Goal: Task Accomplishment & Management: Complete application form

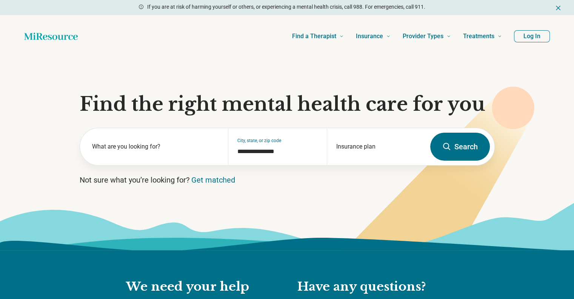
click at [529, 36] on button "Log In" at bounding box center [532, 36] width 36 height 12
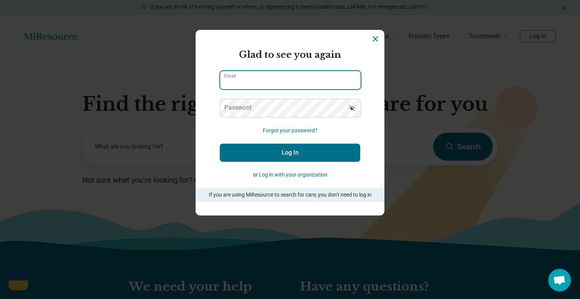
click at [280, 75] on input "Email" at bounding box center [290, 80] width 140 height 18
type input "**********"
click at [220, 143] on button "Log In" at bounding box center [290, 152] width 140 height 18
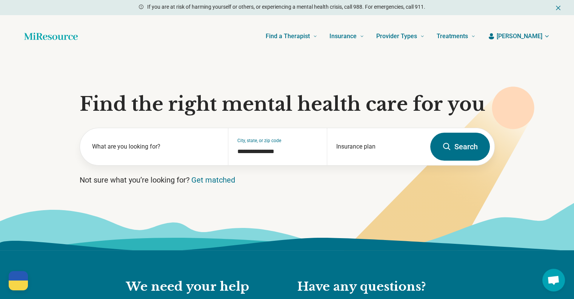
click at [553, 37] on header "Find a Therapist Mental Health Conditions [MEDICAL_DATA] Anxiety [MEDICAL_DATA]…" at bounding box center [287, 36] width 550 height 30
click at [546, 35] on icon "button" at bounding box center [547, 36] width 6 height 6
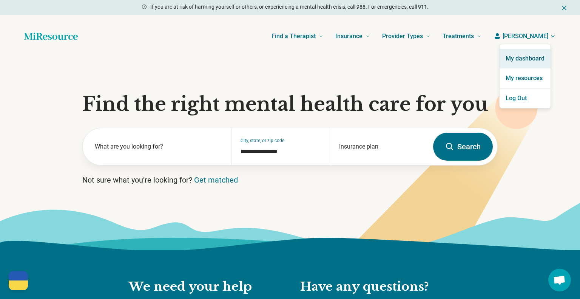
click at [536, 57] on link "My dashboard" at bounding box center [524, 59] width 51 height 20
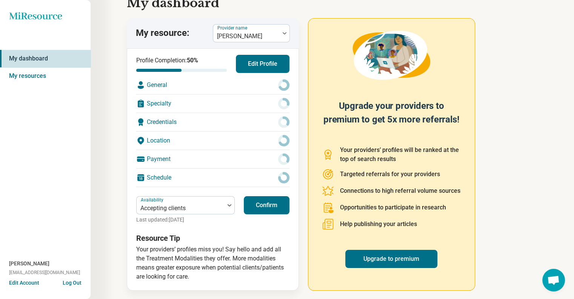
scroll to position [34, 0]
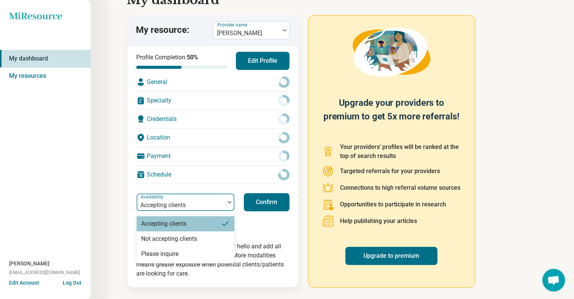
click at [230, 203] on div at bounding box center [230, 201] width 10 height 17
click at [193, 238] on div "Not accepting clients" at bounding box center [169, 238] width 56 height 9
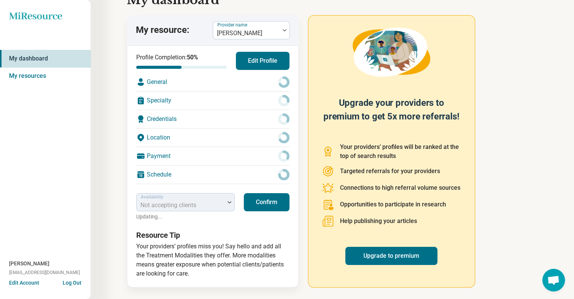
click at [272, 203] on button "Confirm" at bounding box center [267, 202] width 46 height 18
click at [254, 28] on div at bounding box center [246, 33] width 60 height 11
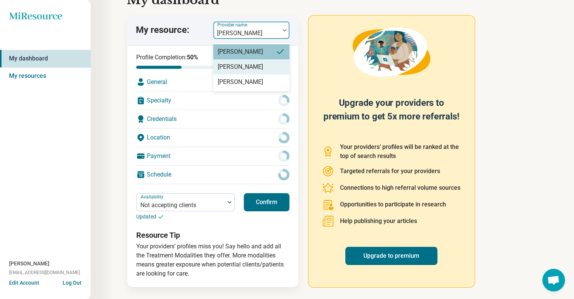
click at [252, 66] on div "[PERSON_NAME]" at bounding box center [251, 66] width 76 height 15
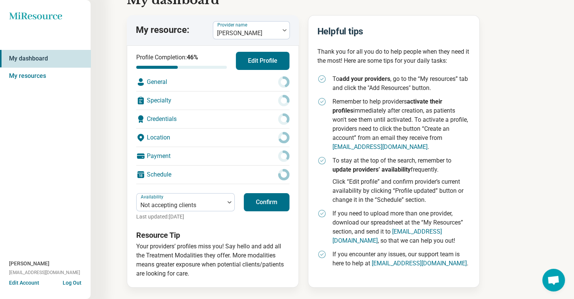
click at [252, 202] on button "Confirm" at bounding box center [267, 202] width 46 height 18
click at [25, 285] on button "Edit Account" at bounding box center [24, 283] width 30 height 8
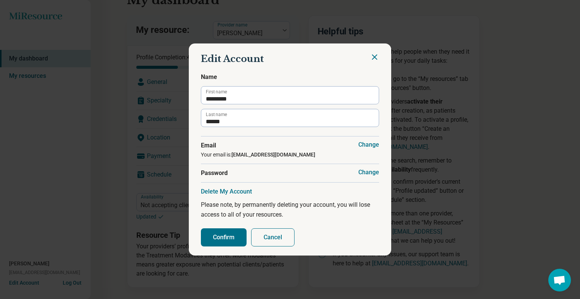
click at [371, 55] on icon "Close" at bounding box center [374, 56] width 9 height 9
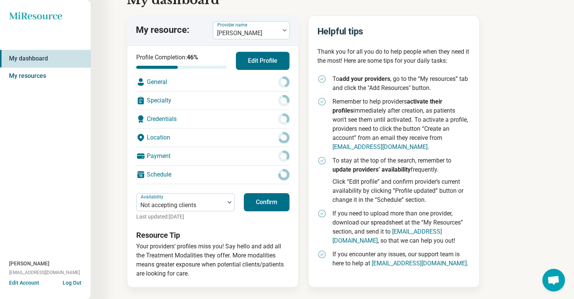
click at [32, 79] on link "My resources" at bounding box center [45, 75] width 91 height 17
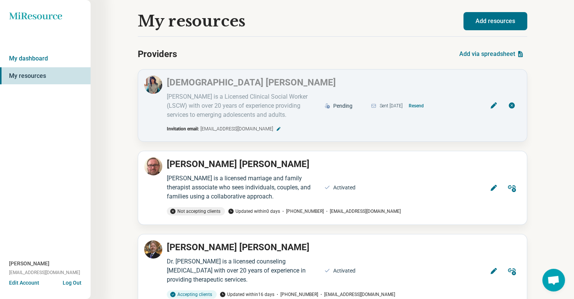
click at [514, 21] on button "Add resources" at bounding box center [496, 21] width 64 height 18
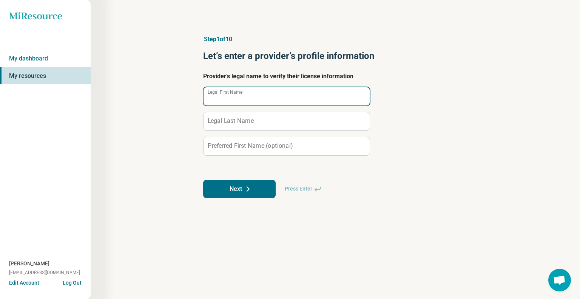
click at [249, 99] on input "Legal First Name" at bounding box center [286, 96] width 166 height 18
type input "****"
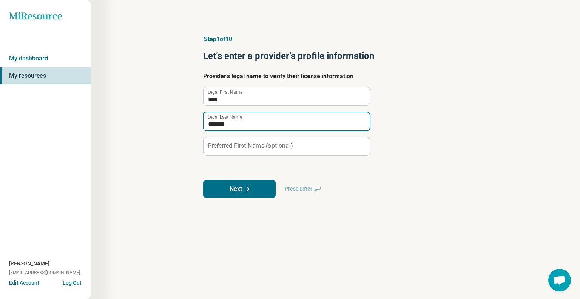
type input "*******"
click at [249, 147] on label "Preferred First Name (optional)" at bounding box center [250, 146] width 85 height 6
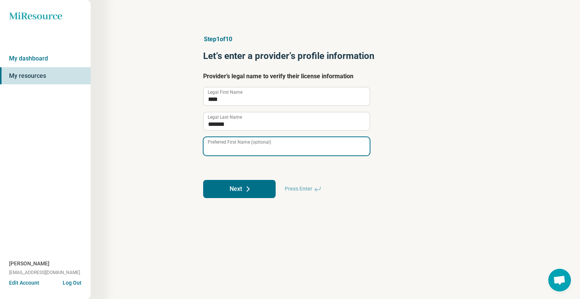
click at [249, 147] on input "Preferred First Name (optional)" at bounding box center [286, 146] width 166 height 18
type input "****"
click at [230, 184] on button "Next" at bounding box center [239, 189] width 72 height 18
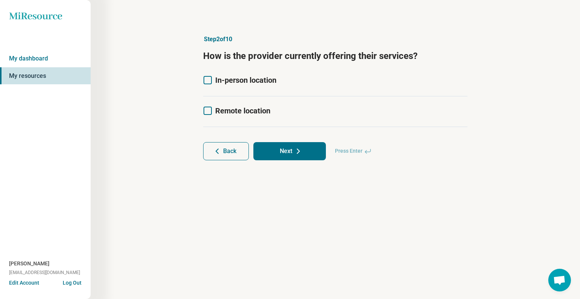
click at [208, 81] on icon at bounding box center [207, 80] width 8 height 8
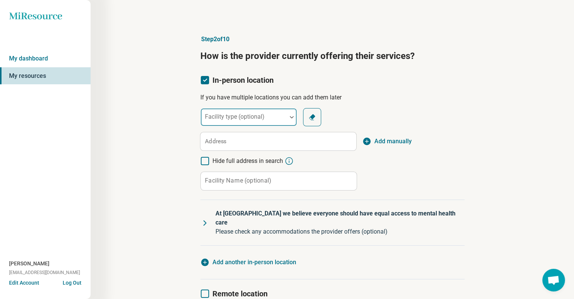
click at [280, 116] on div at bounding box center [244, 120] width 80 height 11
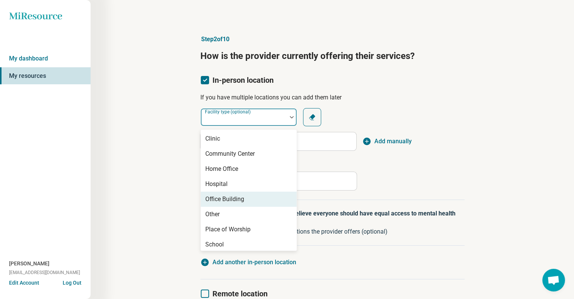
click at [232, 196] on div "Office Building" at bounding box center [224, 198] width 39 height 9
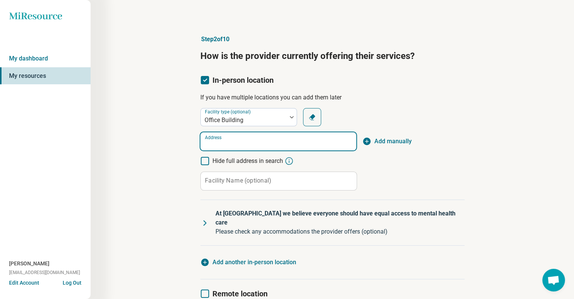
click at [332, 139] on input "Address" at bounding box center [278, 141] width 156 height 18
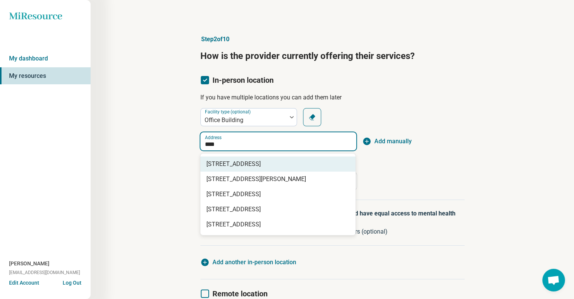
click at [303, 165] on span "[STREET_ADDRESS]" at bounding box center [279, 163] width 146 height 9
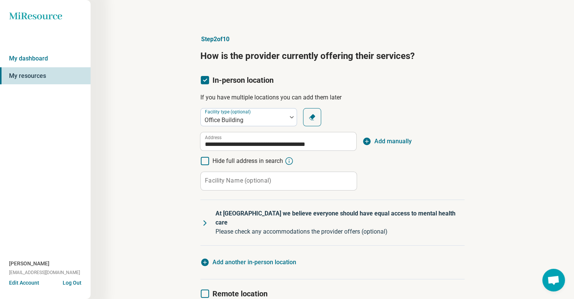
click at [205, 160] on icon at bounding box center [205, 161] width 8 height 8
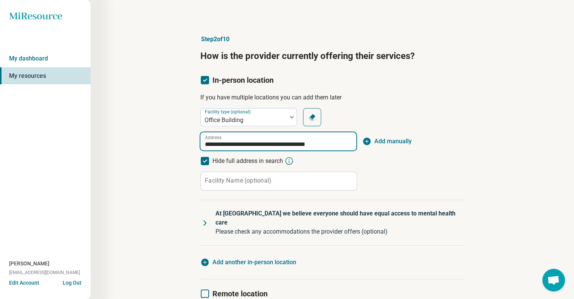
click at [338, 146] on input "**********" at bounding box center [278, 141] width 156 height 18
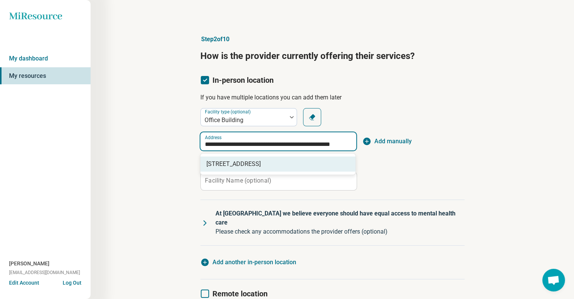
click at [304, 164] on span "[STREET_ADDRESS]" at bounding box center [279, 163] width 146 height 9
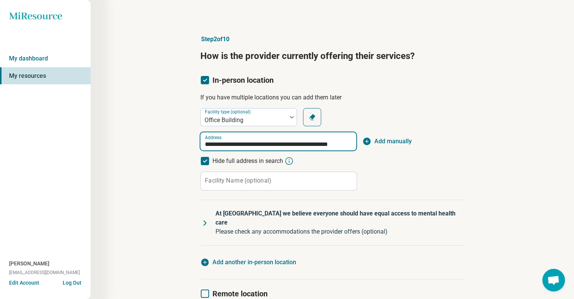
scroll to position [61, 0]
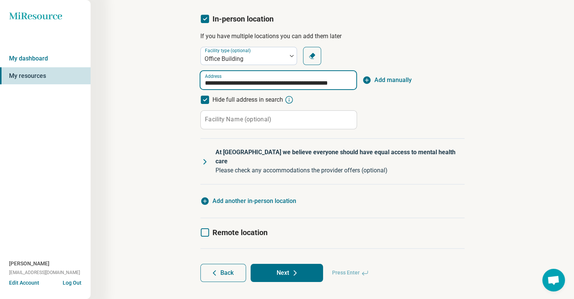
type input "**********"
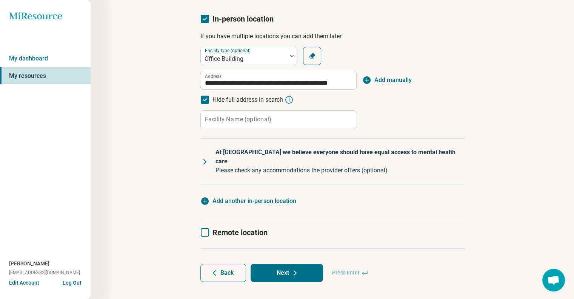
click at [210, 159] on summary "At MiResource we believe everyone should have equal access to mental health car…" at bounding box center [332, 161] width 264 height 45
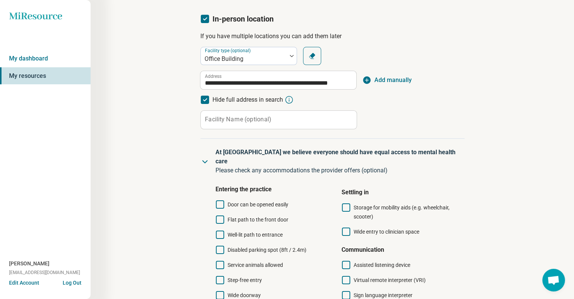
click at [205, 157] on icon at bounding box center [204, 161] width 9 height 9
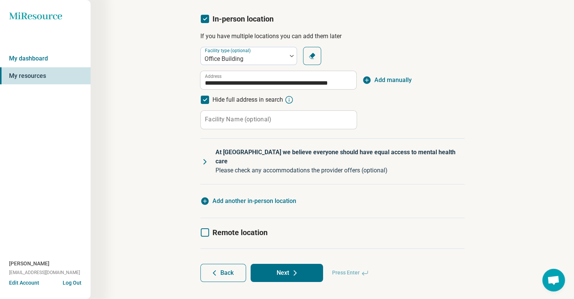
click at [299, 268] on icon at bounding box center [295, 272] width 9 height 9
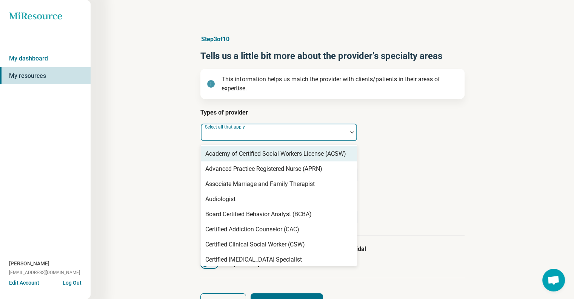
click at [254, 130] on div "Select all that apply" at bounding box center [278, 132] width 157 height 18
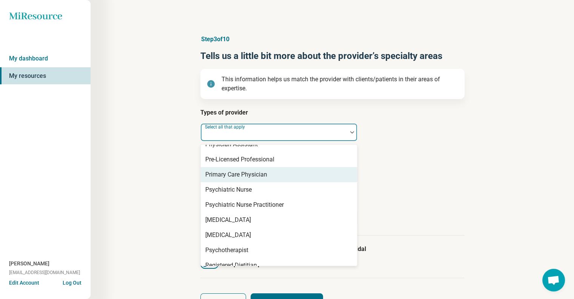
scroll to position [881, 0]
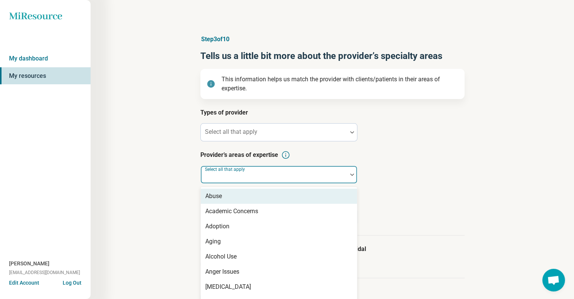
click at [256, 180] on div at bounding box center [274, 177] width 140 height 11
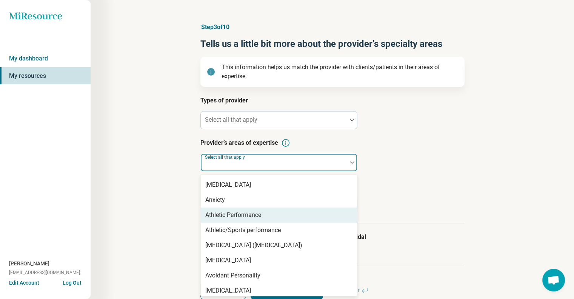
scroll to position [126, 0]
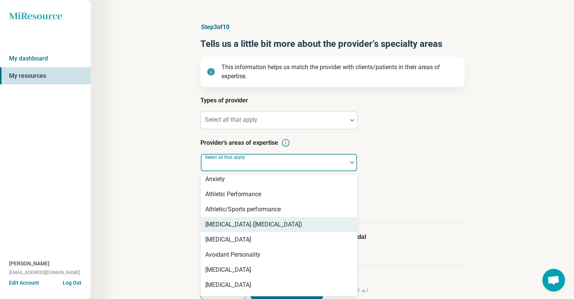
click at [246, 226] on div "[MEDICAL_DATA] ([MEDICAL_DATA])" at bounding box center [253, 224] width 97 height 9
click at [226, 222] on div "[MEDICAL_DATA]" at bounding box center [279, 224] width 156 height 15
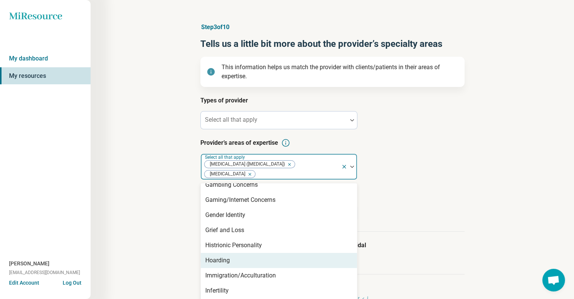
scroll to position [629, 0]
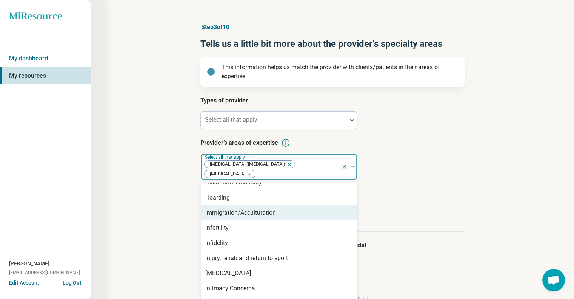
click at [400, 185] on div "Types of provider Select all that apply Provider’s areas of expertise option [M…" at bounding box center [332, 164] width 264 height 136
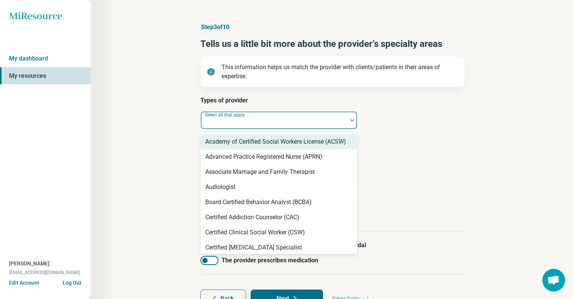
click at [269, 122] on div at bounding box center [274, 123] width 140 height 11
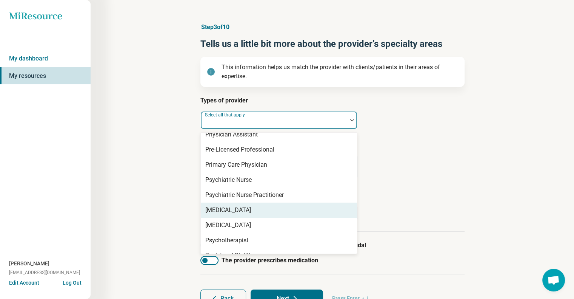
scroll to position [881, 0]
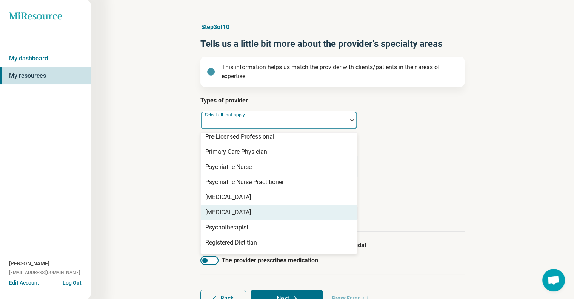
click at [265, 211] on div "[MEDICAL_DATA]" at bounding box center [279, 212] width 156 height 15
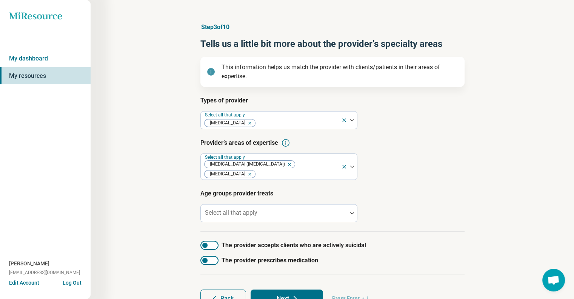
click at [420, 191] on h3 "Age groups provider treats" at bounding box center [332, 193] width 264 height 9
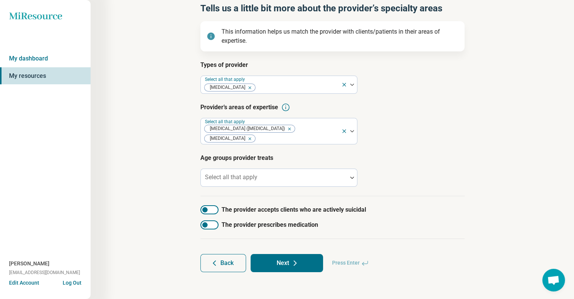
click at [287, 264] on button "Next" at bounding box center [287, 263] width 72 height 18
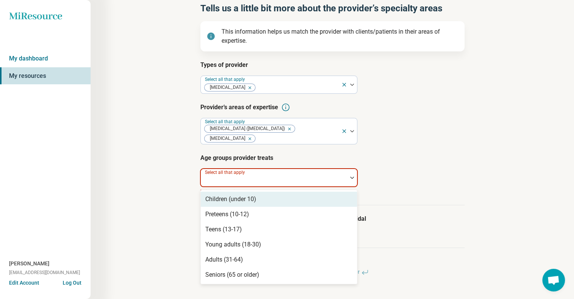
click at [223, 173] on label "Select all that apply" at bounding box center [226, 171] width 42 height 5
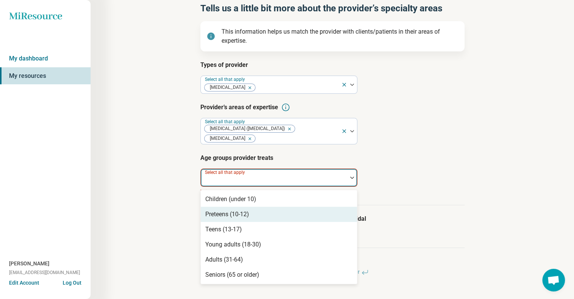
click at [226, 213] on div "Preteens (10-12)" at bounding box center [227, 214] width 44 height 9
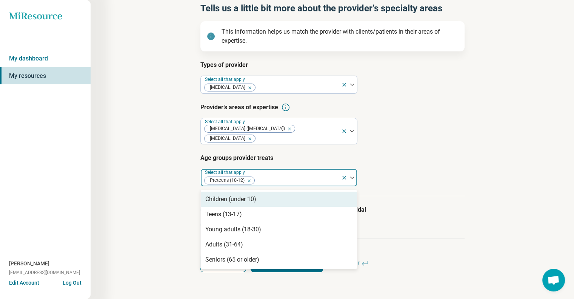
click at [248, 181] on icon "Remove [object Object]" at bounding box center [247, 180] width 5 height 5
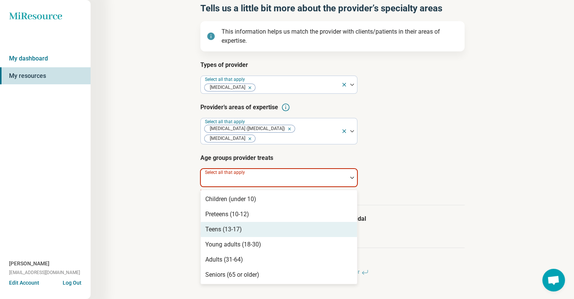
click at [236, 227] on div "Teens (13-17)" at bounding box center [223, 229] width 37 height 9
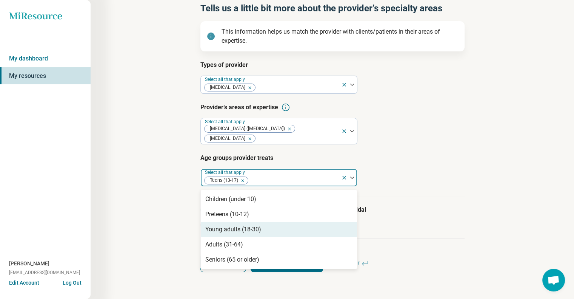
click at [237, 229] on div "Young adults (18-30)" at bounding box center [233, 229] width 56 height 9
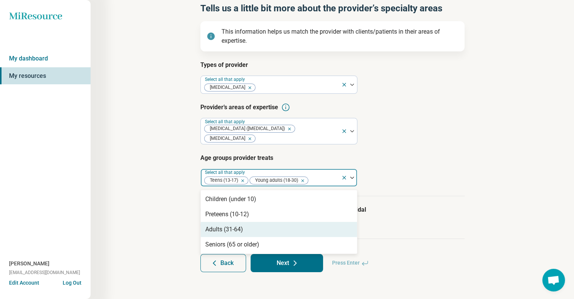
click at [239, 228] on div "Adults (31-64)" at bounding box center [224, 229] width 38 height 9
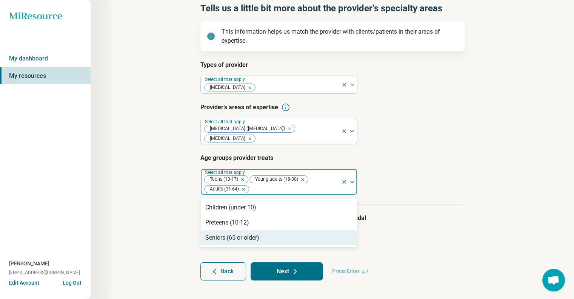
click at [377, 243] on div "The provider accepts clients who are actively suicidal The provider prescribes …" at bounding box center [332, 225] width 264 height 43
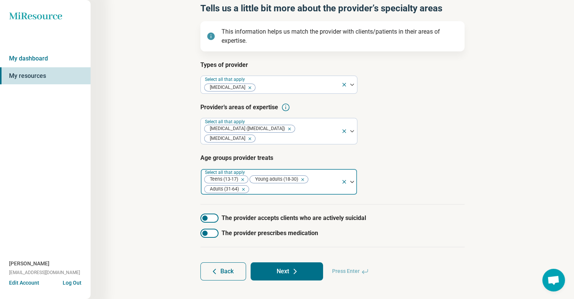
click at [280, 275] on button "Next" at bounding box center [287, 271] width 72 height 18
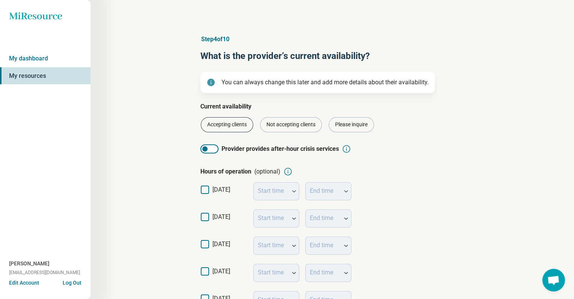
click at [227, 125] on div "Accepting clients" at bounding box center [227, 124] width 52 height 15
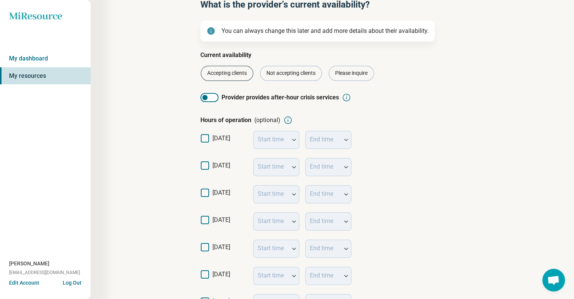
scroll to position [63, 0]
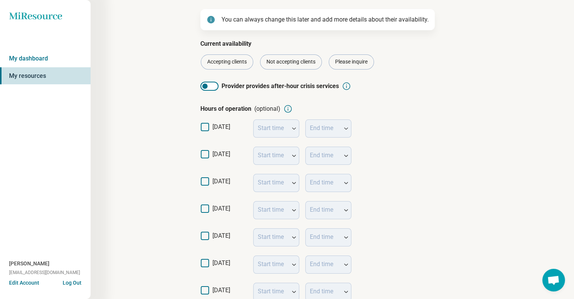
click at [205, 151] on icon at bounding box center [205, 154] width 8 height 8
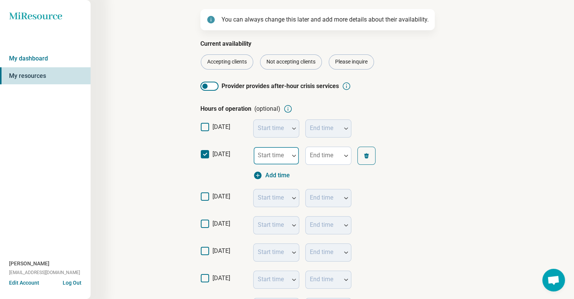
scroll to position [4, 0]
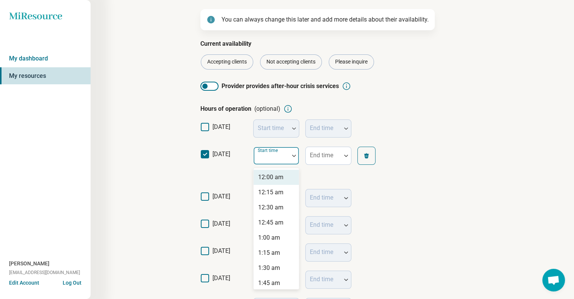
click at [294, 154] on img at bounding box center [294, 155] width 4 height 2
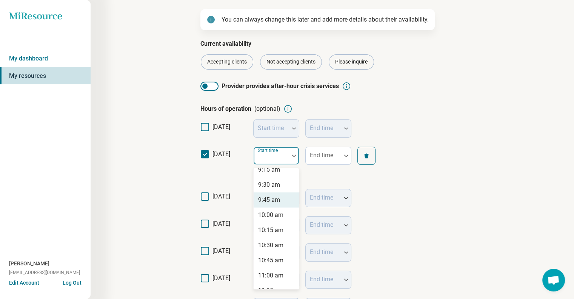
scroll to position [503, 0]
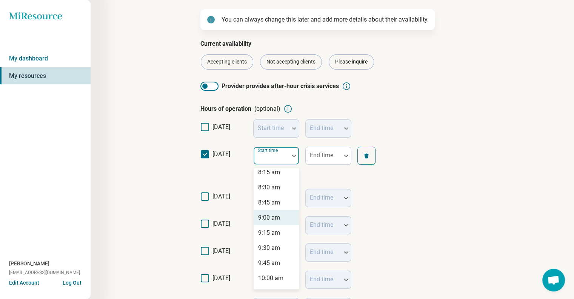
click at [267, 219] on div "9:00 am" at bounding box center [269, 217] width 22 height 9
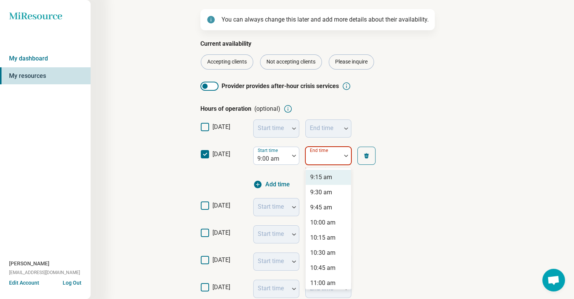
click at [344, 159] on div at bounding box center [346, 155] width 10 height 17
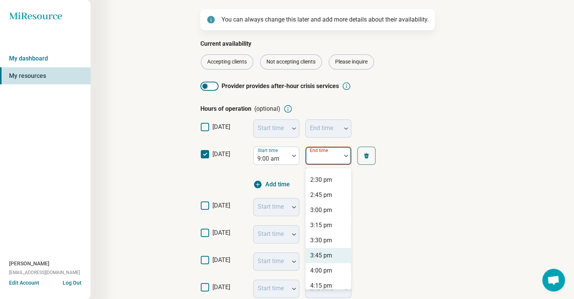
scroll to position [377, 0]
click at [325, 267] on div "5:00 pm" at bounding box center [321, 267] width 22 height 9
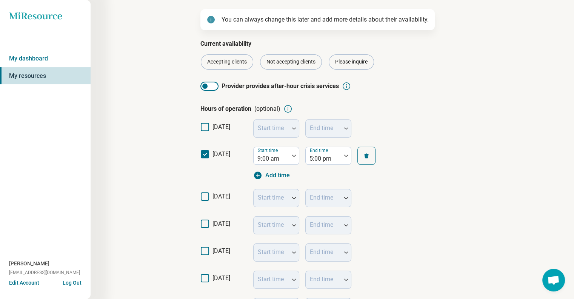
click at [205, 196] on icon at bounding box center [205, 196] width 8 height 8
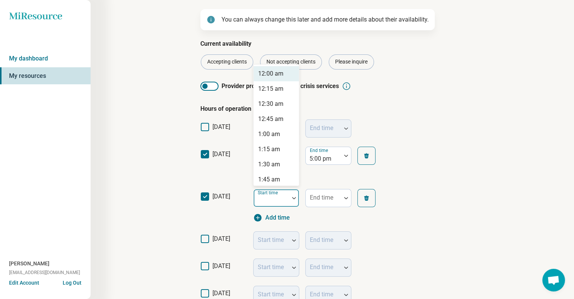
click at [296, 202] on div at bounding box center [294, 197] width 10 height 17
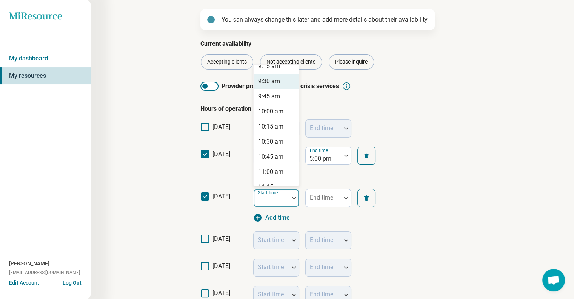
scroll to position [503, 0]
click at [273, 117] on div "9:00 am" at bounding box center [269, 113] width 22 height 9
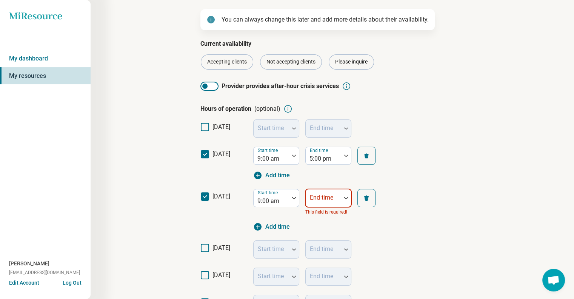
click at [343, 202] on div "End time This field is required!" at bounding box center [328, 202] width 46 height 27
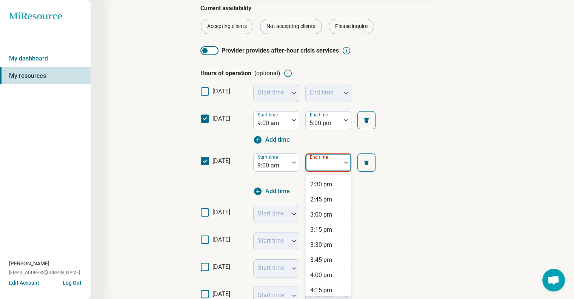
scroll to position [377, 0]
click at [322, 273] on div "5:00 pm" at bounding box center [321, 274] width 22 height 9
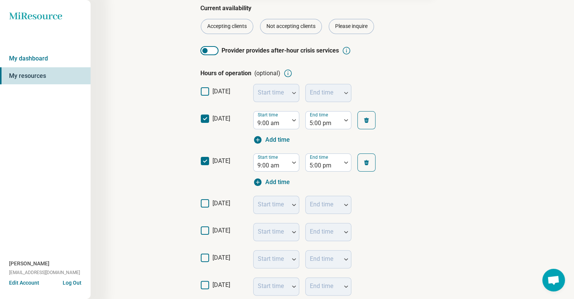
click at [205, 205] on icon at bounding box center [205, 203] width 8 height 8
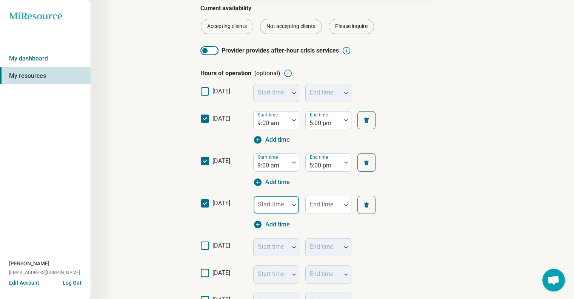
scroll to position [4, 0]
click at [282, 204] on div "Start time" at bounding box center [276, 205] width 46 height 18
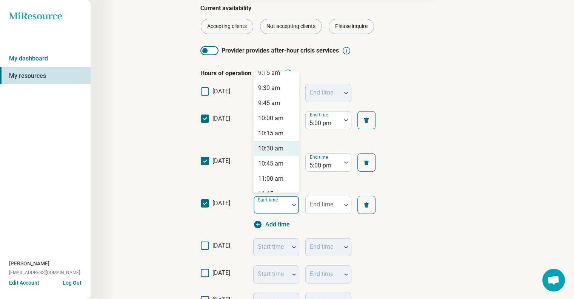
scroll to position [503, 0]
click at [269, 123] on div "9:00 am" at bounding box center [269, 120] width 22 height 9
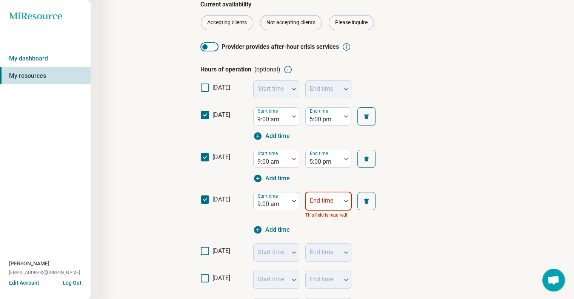
click at [338, 205] on div at bounding box center [323, 201] width 35 height 17
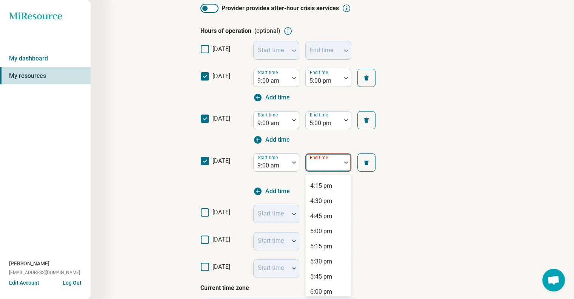
scroll to position [396, 0]
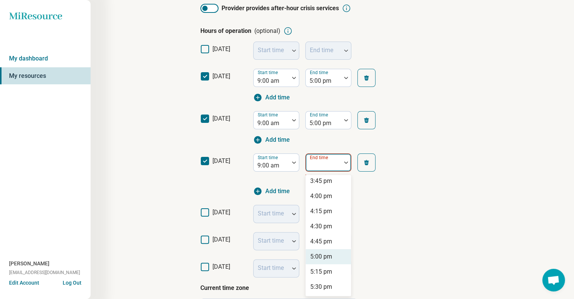
click at [323, 254] on div "5:00 pm" at bounding box center [321, 256] width 22 height 9
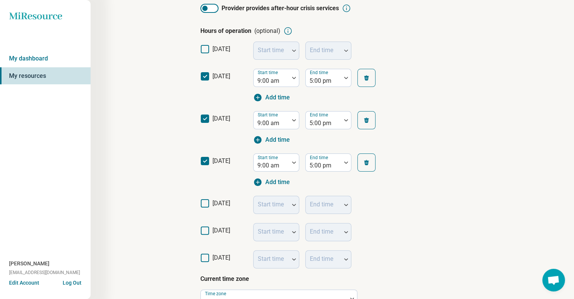
click at [207, 205] on icon at bounding box center [205, 203] width 8 height 8
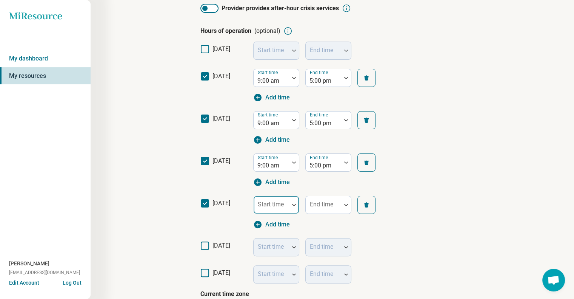
scroll to position [4, 0]
click at [286, 208] on div at bounding box center [271, 204] width 35 height 17
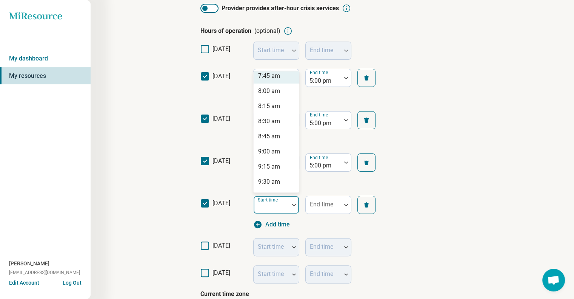
scroll to position [503, 0]
click at [270, 122] on div "9:00 am" at bounding box center [269, 120] width 22 height 9
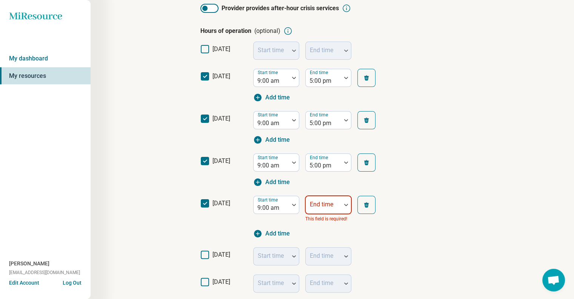
click at [337, 211] on div "End time" at bounding box center [328, 205] width 46 height 18
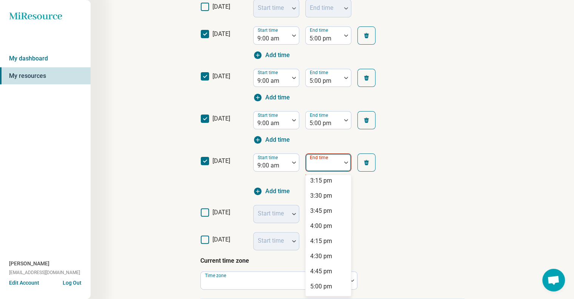
scroll to position [377, 0]
click at [324, 273] on div "5:00 pm" at bounding box center [321, 274] width 22 height 9
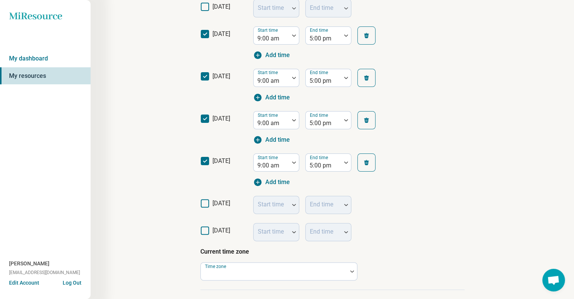
drag, startPoint x: 206, startPoint y: 203, endPoint x: 221, endPoint y: 206, distance: 14.7
click at [207, 203] on icon at bounding box center [205, 203] width 8 height 8
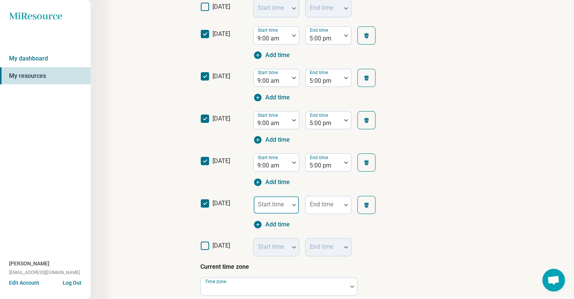
click at [293, 205] on img at bounding box center [294, 204] width 4 height 2
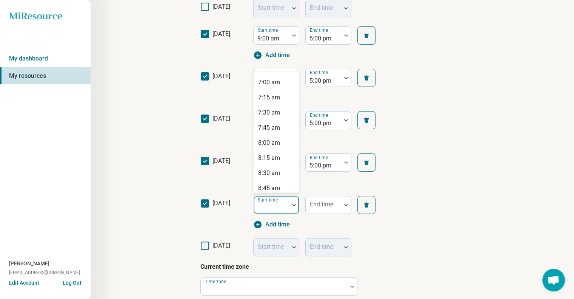
scroll to position [440, 0]
click at [274, 185] on div "9:00 am" at bounding box center [269, 183] width 22 height 9
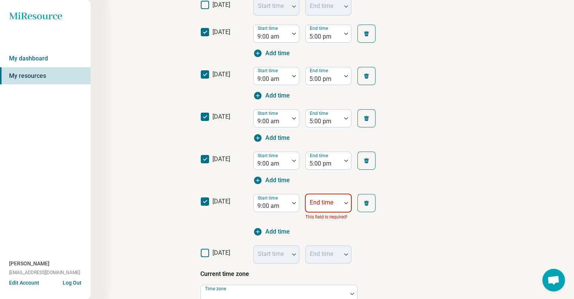
click at [334, 211] on div "End time This field is required!" at bounding box center [328, 207] width 46 height 27
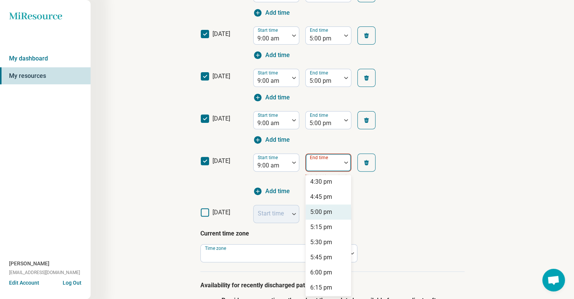
click at [320, 213] on div "5:00 pm" at bounding box center [321, 211] width 22 height 9
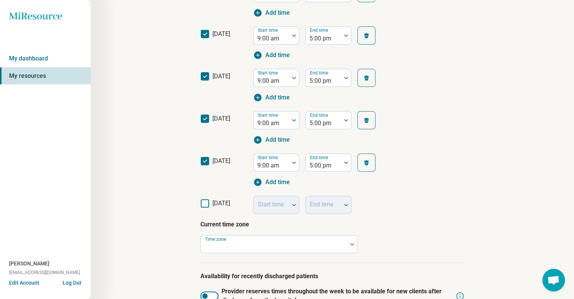
click at [402, 211] on div "[DATE] Start time End time" at bounding box center [332, 202] width 264 height 23
click at [271, 249] on div at bounding box center [274, 247] width 140 height 11
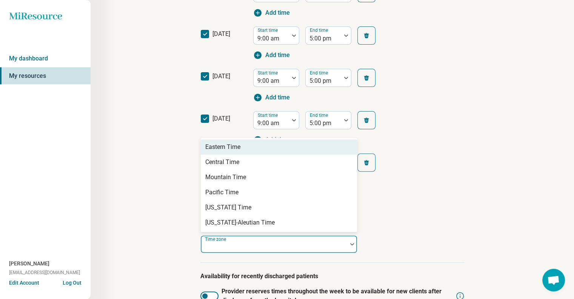
click at [228, 145] on div "Eastern Time" at bounding box center [222, 146] width 35 height 9
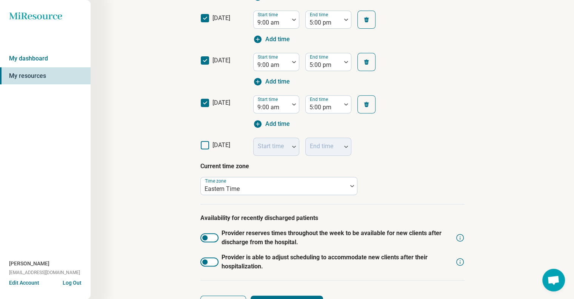
scroll to position [325, 0]
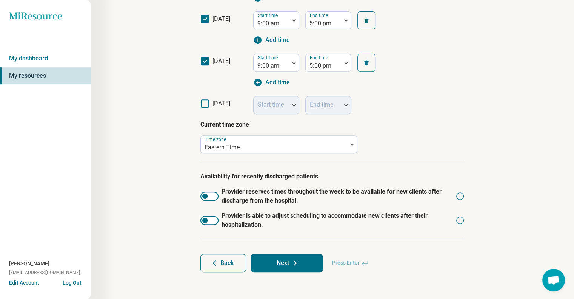
click at [301, 269] on button "Next" at bounding box center [287, 263] width 72 height 18
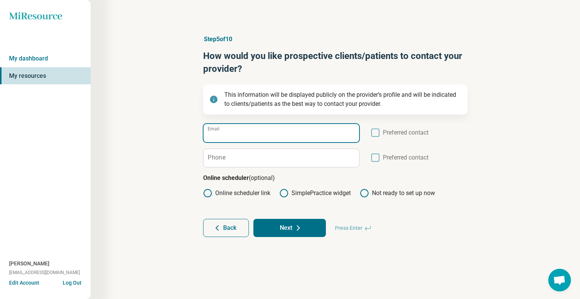
click at [269, 134] on input "Email" at bounding box center [281, 133] width 156 height 18
type input "**********"
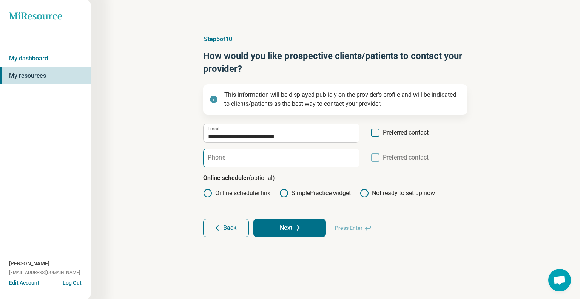
drag, startPoint x: 371, startPoint y: 134, endPoint x: 350, endPoint y: 155, distance: 29.9
click at [371, 134] on icon at bounding box center [375, 132] width 8 height 8
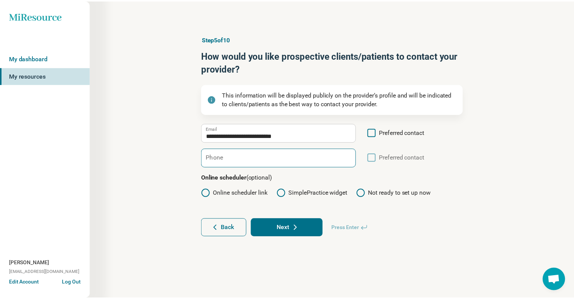
scroll to position [4, 0]
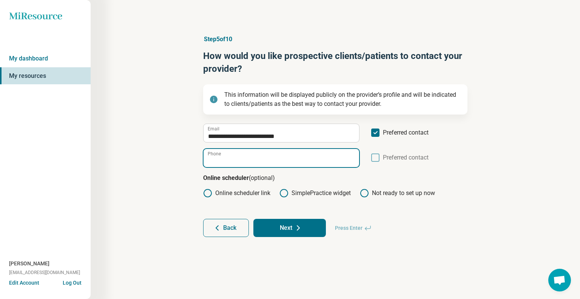
click at [302, 166] on input "Phone" at bounding box center [281, 158] width 156 height 18
type input "**********"
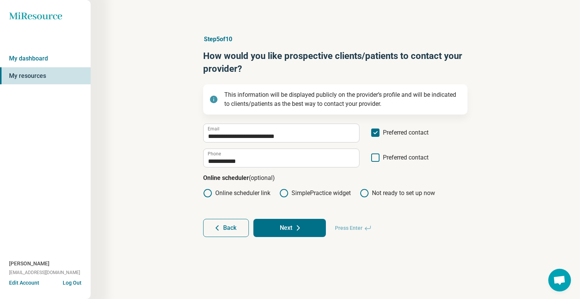
click at [287, 228] on button "Next" at bounding box center [289, 228] width 72 height 18
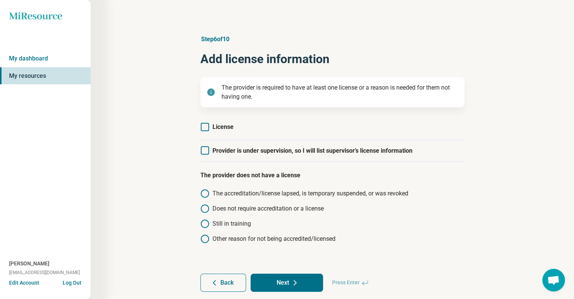
click at [206, 151] on icon at bounding box center [205, 150] width 8 height 8
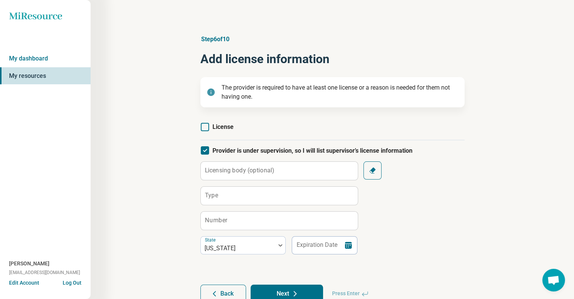
scroll to position [4, 0]
click at [217, 172] on label "Licensing body (optional)" at bounding box center [239, 170] width 69 height 6
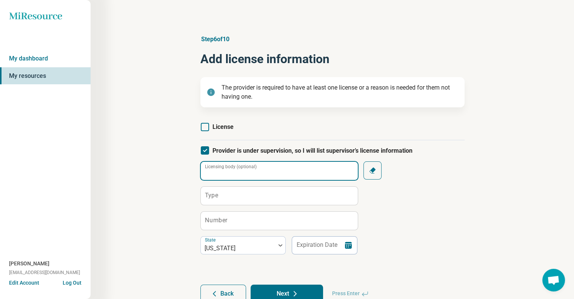
click at [217, 172] on input "Licensing body (optional)" at bounding box center [279, 171] width 157 height 18
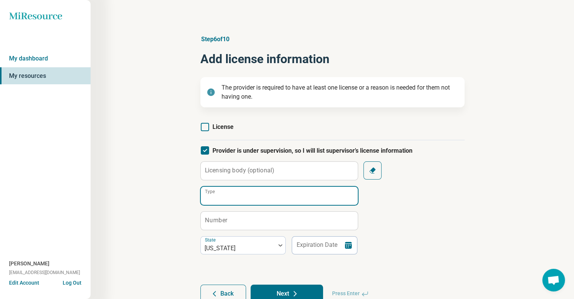
click at [229, 195] on input "Type" at bounding box center [279, 195] width 157 height 18
type input "**********"
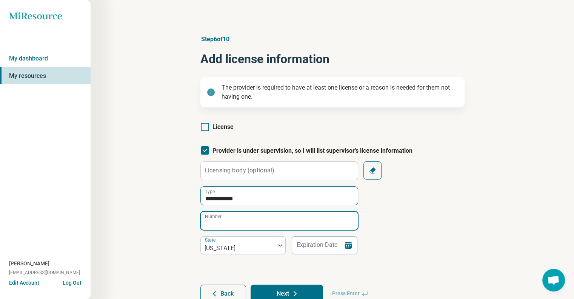
paste input "*********"
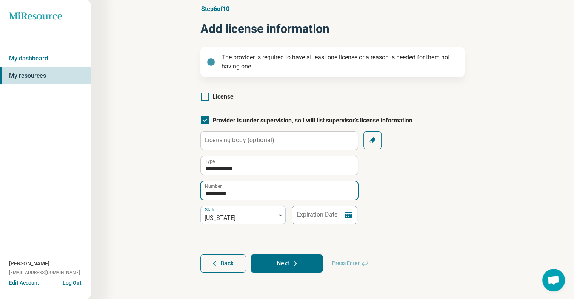
type input "*********"
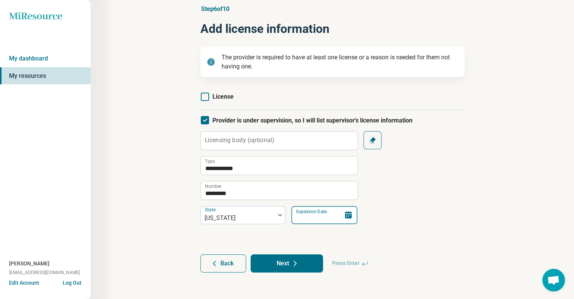
click at [337, 213] on input "Expiration Date" at bounding box center [324, 215] width 66 height 18
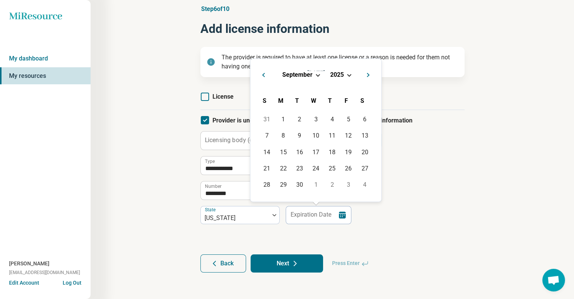
click at [317, 71] on div "[DATE]" at bounding box center [315, 75] width 119 height 8
click at [317, 72] on span "Choose Date" at bounding box center [318, 74] width 4 height 4
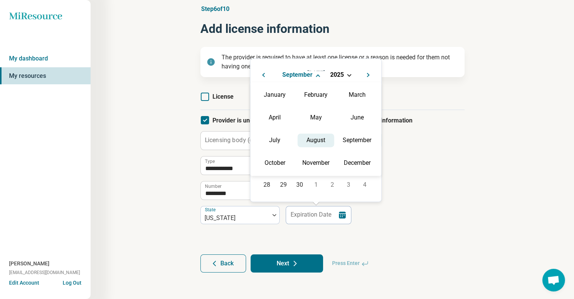
click at [319, 145] on div "August" at bounding box center [315, 140] width 37 height 14
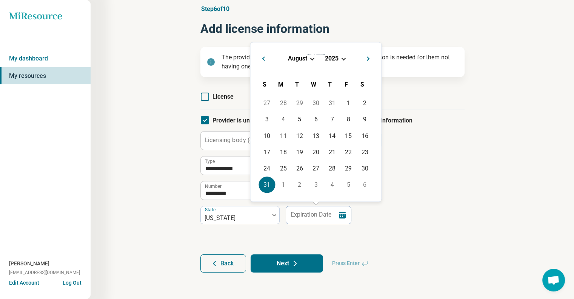
click at [263, 182] on div "31" at bounding box center [267, 184] width 16 height 16
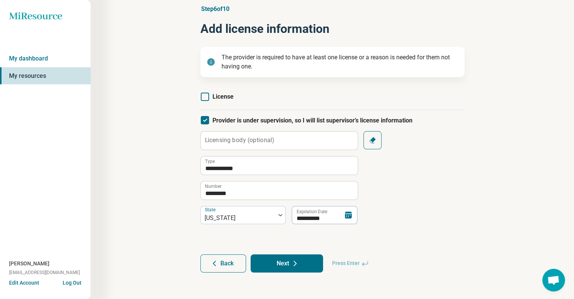
click at [348, 213] on icon at bounding box center [348, 214] width 7 height 7
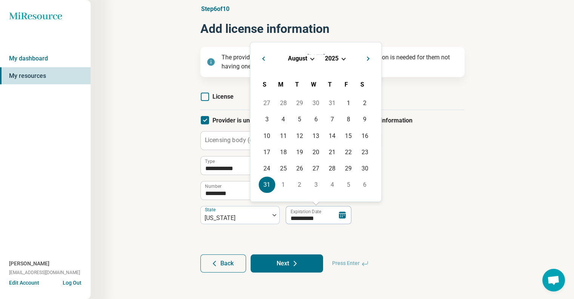
click at [337, 56] on span "2025" at bounding box center [332, 58] width 14 height 7
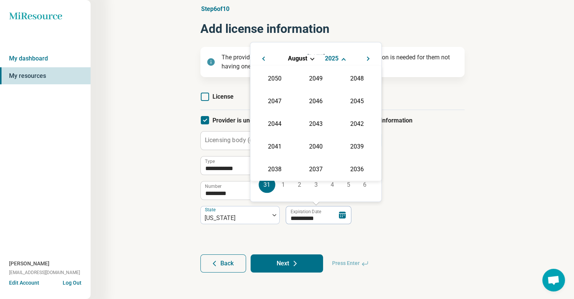
scroll to position [137, 0]
click at [272, 124] on div "2026" at bounding box center [274, 123] width 37 height 14
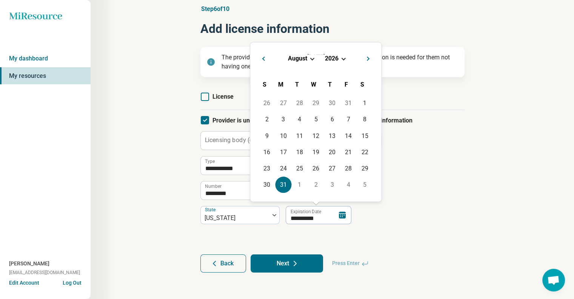
click at [285, 187] on div "31" at bounding box center [283, 184] width 16 height 16
type input "**********"
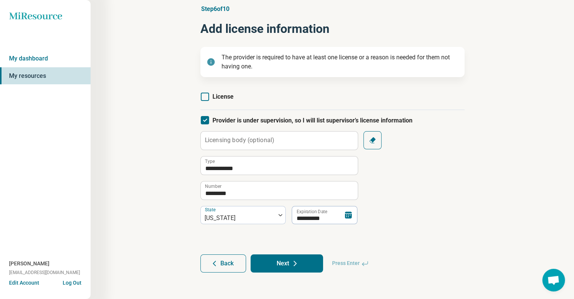
click at [293, 266] on icon at bounding box center [295, 263] width 9 height 9
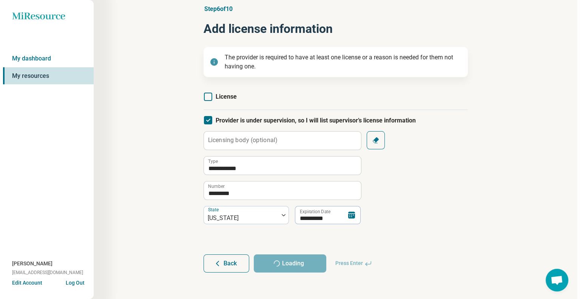
scroll to position [0, 0]
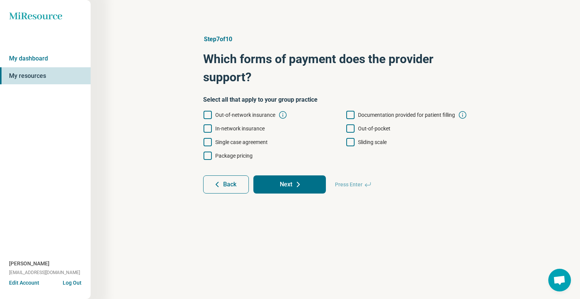
click at [208, 129] on icon at bounding box center [207, 128] width 8 height 8
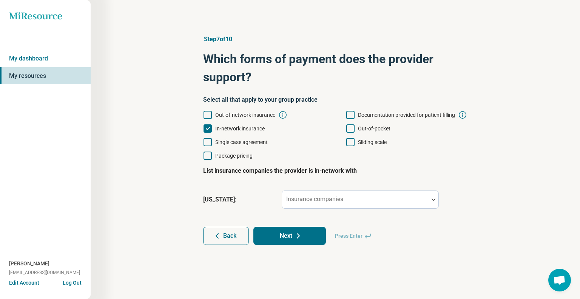
click at [351, 130] on icon at bounding box center [350, 128] width 8 height 8
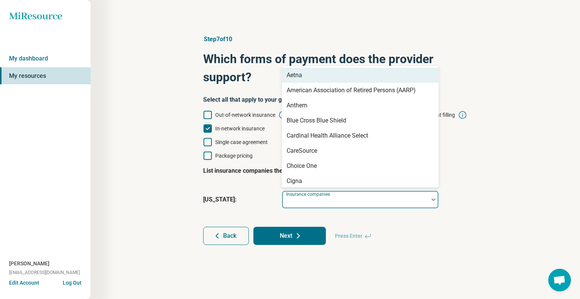
click at [323, 203] on div at bounding box center [355, 202] width 140 height 11
click at [300, 79] on div "Aetna" at bounding box center [294, 75] width 15 height 9
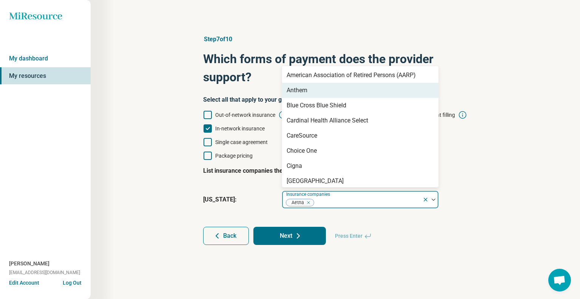
click at [311, 88] on div "Anthem" at bounding box center [360, 90] width 156 height 15
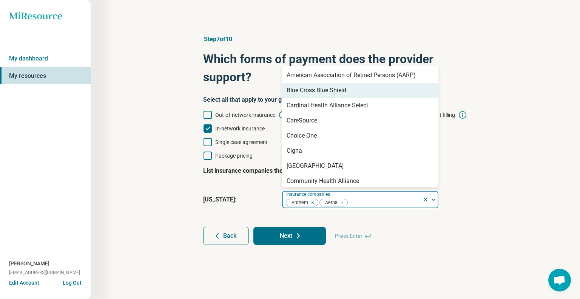
click at [313, 91] on div "Blue Cross Blue Shield" at bounding box center [317, 90] width 60 height 9
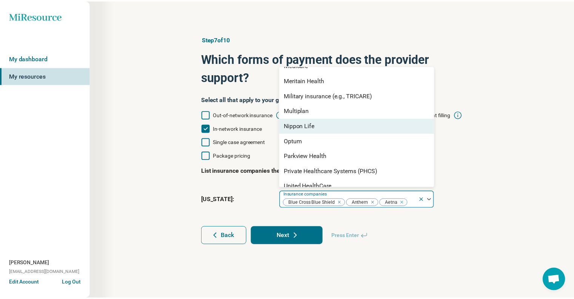
scroll to position [260, 0]
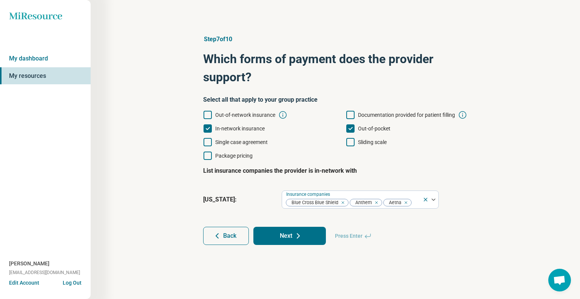
click at [395, 252] on div "Step 7 of 10 Which forms of payment does the provider support? Select all that …" at bounding box center [335, 140] width 288 height 240
click at [286, 240] on button "Next" at bounding box center [289, 235] width 72 height 18
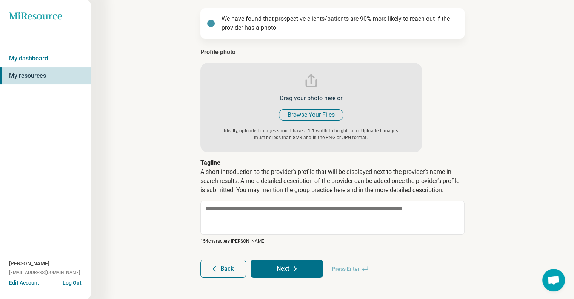
scroll to position [74, 0]
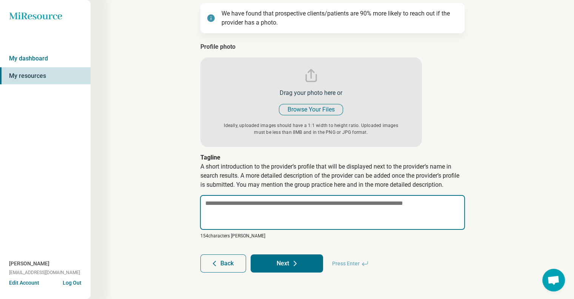
click at [280, 224] on textarea at bounding box center [332, 212] width 265 height 35
click at [220, 211] on textarea at bounding box center [332, 212] width 265 height 35
paste textarea "**********"
type textarea "*"
type textarea "**********"
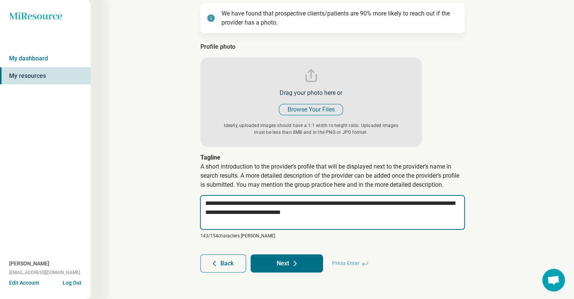
drag, startPoint x: 240, startPoint y: 205, endPoint x: 187, endPoint y: 205, distance: 52.9
click at [187, 205] on div "**********" at bounding box center [332, 117] width 411 height 342
type textarea "*"
type textarea "**********"
type textarea "*"
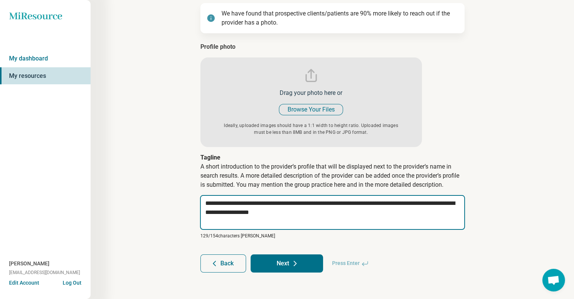
type textarea "**********"
type textarea "*"
type textarea "**********"
type textarea "*"
type textarea "**********"
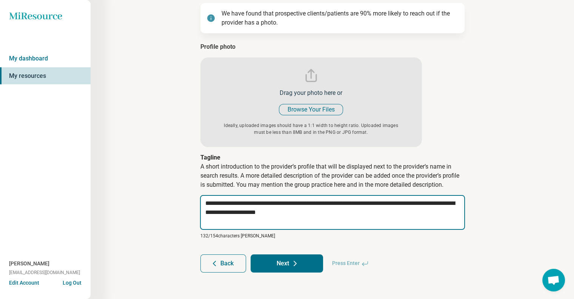
type textarea "*"
type textarea "**********"
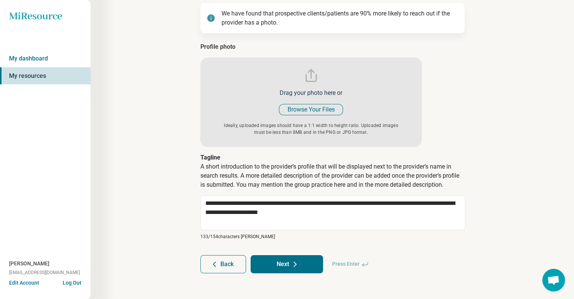
click at [304, 107] on input "file" at bounding box center [311, 94] width 222 height 105
click at [299, 105] on input "file" at bounding box center [311, 94] width 222 height 105
type input "**********"
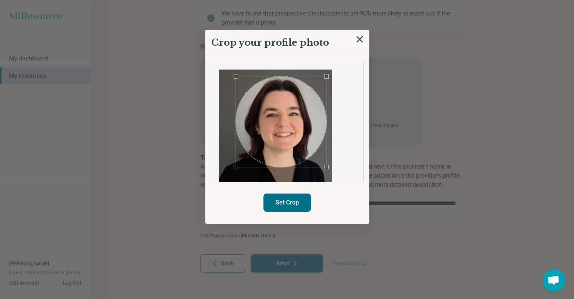
click at [304, 145] on div "Use the arrow keys to move the crop selection area" at bounding box center [281, 121] width 91 height 91
click at [329, 175] on div at bounding box center [275, 141] width 113 height 144
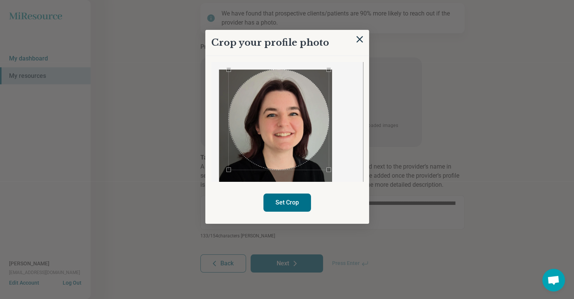
click at [223, 72] on div at bounding box center [275, 141] width 113 height 144
click at [279, 125] on div "Use the arrow keys to move the crop selection area" at bounding box center [280, 124] width 100 height 100
click at [280, 196] on button "Set Crop" at bounding box center [287, 202] width 48 height 18
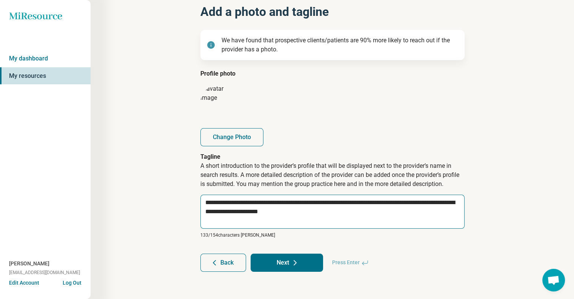
scroll to position [47, 0]
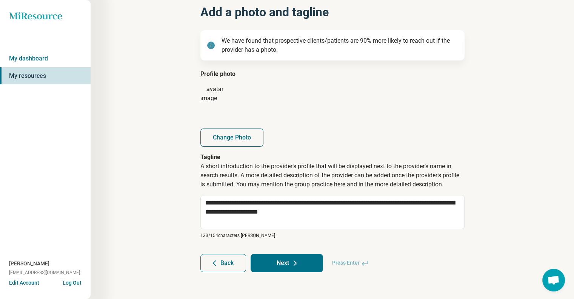
click at [291, 267] on icon at bounding box center [295, 262] width 9 height 9
type textarea "*"
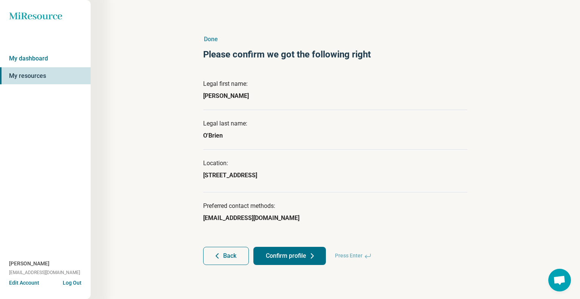
click at [293, 259] on button "Confirm profile" at bounding box center [289, 256] width 72 height 18
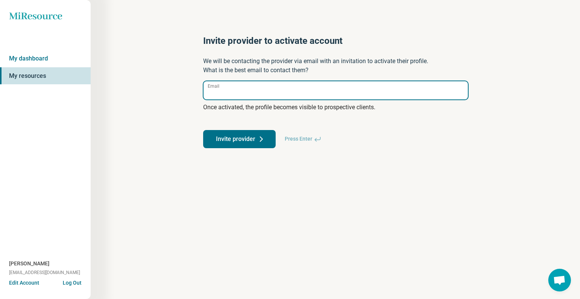
click at [230, 89] on input "Email" at bounding box center [335, 90] width 264 height 18
drag, startPoint x: 240, startPoint y: 96, endPoint x: 186, endPoint y: 97, distance: 53.6
click at [186, 97] on div "Invite provider to activate account We will be contacting the provider via emai…" at bounding box center [335, 91] width 417 height 143
paste input "**********"
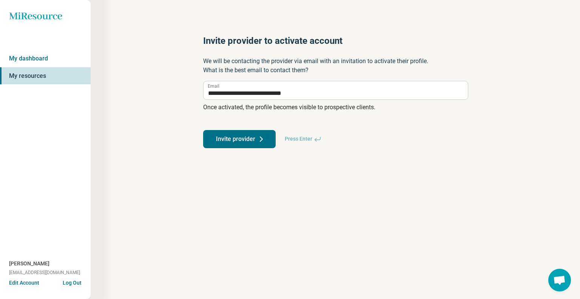
click at [260, 142] on icon at bounding box center [261, 138] width 9 height 9
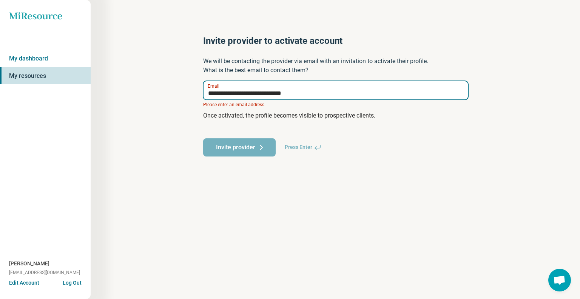
click at [311, 85] on input "**********" at bounding box center [335, 90] width 264 height 18
click at [225, 92] on input "**********" at bounding box center [335, 90] width 264 height 18
click at [206, 92] on input "**********" at bounding box center [335, 90] width 264 height 18
click at [333, 94] on input "**********" at bounding box center [335, 90] width 264 height 18
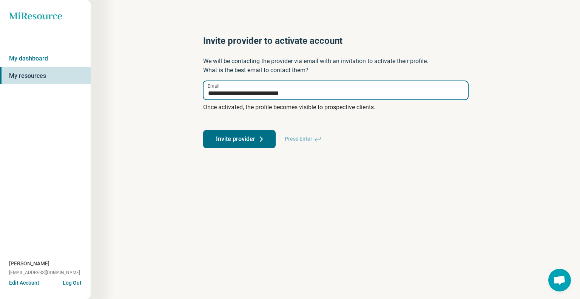
type input "**********"
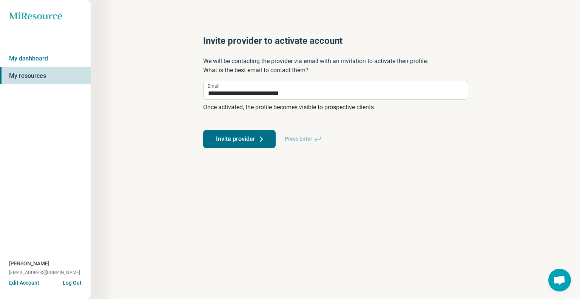
click at [337, 135] on div "Invite provider Press Enter" at bounding box center [335, 139] width 264 height 18
click at [224, 137] on button "Invite provider" at bounding box center [239, 139] width 72 height 18
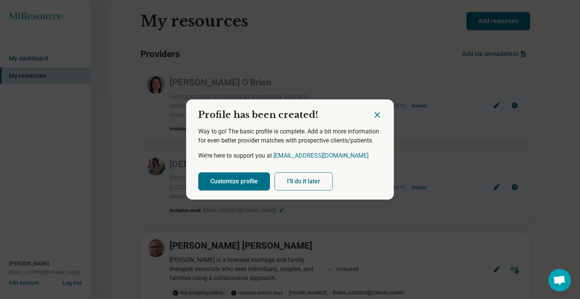
click at [374, 112] on icon "Close dialog" at bounding box center [377, 114] width 9 height 9
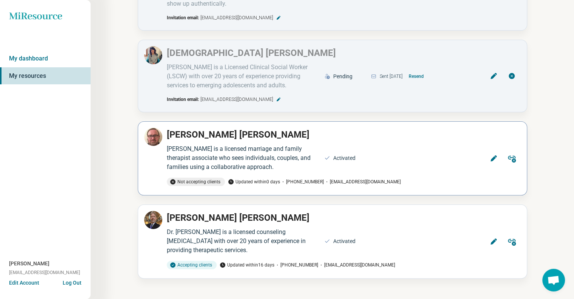
scroll to position [48, 0]
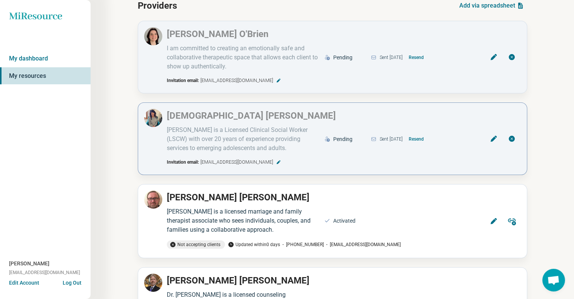
click at [512, 136] on icon at bounding box center [512, 139] width 6 height 6
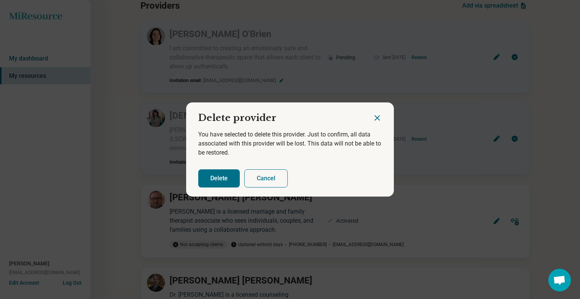
click at [373, 117] on icon "Close dialog" at bounding box center [377, 117] width 9 height 9
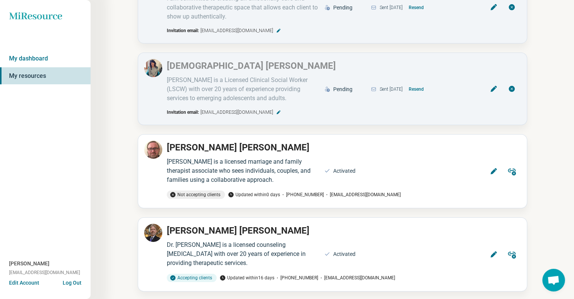
scroll to position [111, 0]
